Goal: Task Accomplishment & Management: Manage account settings

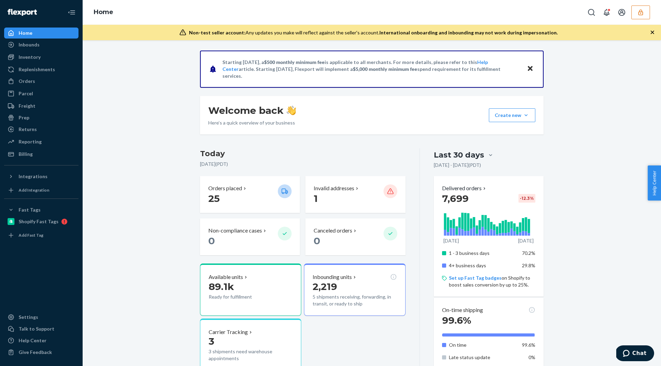
click at [640, 13] on icon "button" at bounding box center [640, 12] width 7 height 7
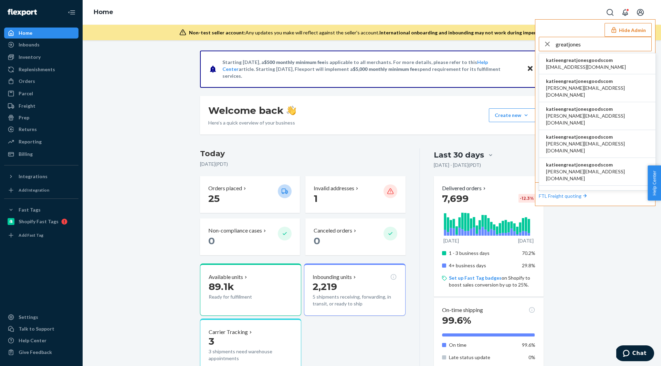
type input "greatjones"
click at [596, 86] on span "[PERSON_NAME][EMAIL_ADDRESS][DOMAIN_NAME]" at bounding box center [597, 92] width 103 height 14
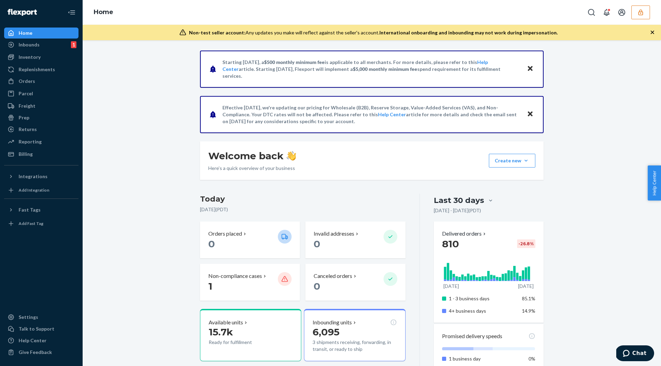
click at [642, 14] on icon "button" at bounding box center [640, 12] width 4 height 6
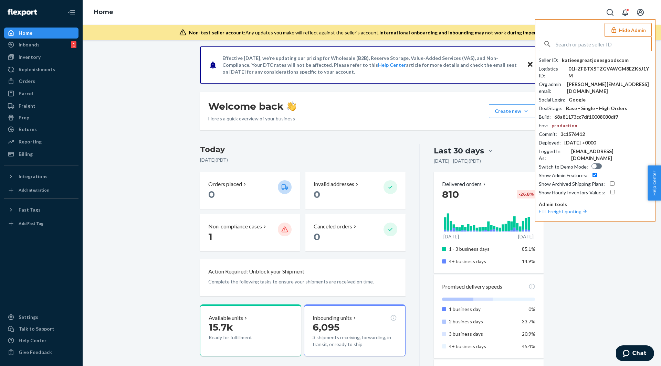
scroll to position [66, 0]
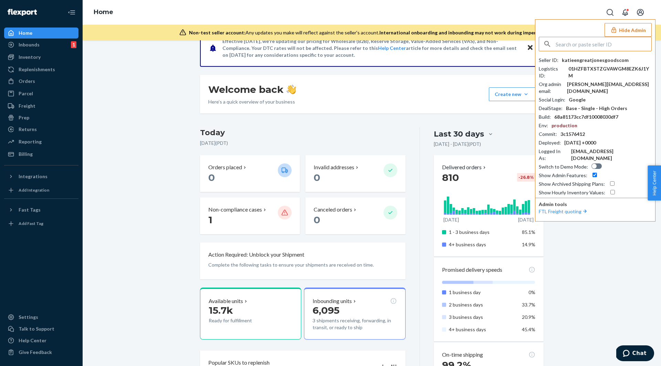
click at [149, 152] on div "Starting July 1, 2025, a $500 monthly minimum fee is applicable to all merchant…" at bounding box center [372, 268] width 568 height 569
click at [32, 47] on div "Inbounds" at bounding box center [29, 44] width 21 height 7
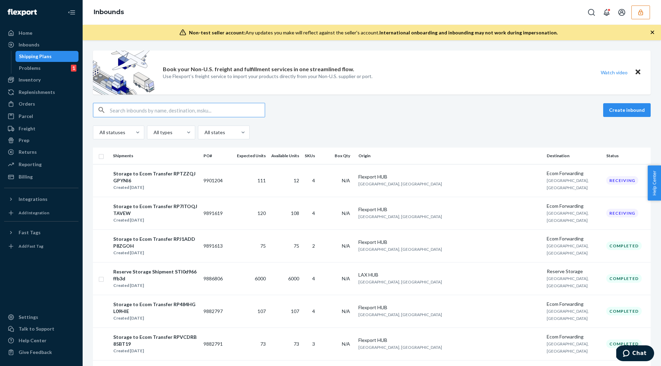
click at [170, 108] on input "text" at bounding box center [187, 110] width 155 height 14
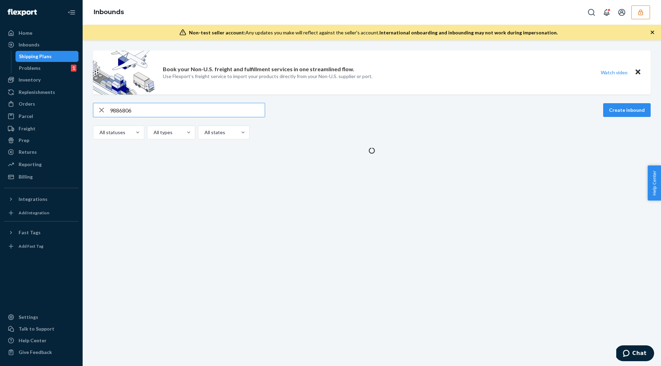
type input "9886806"
